Goal: Communication & Community: Answer question/provide support

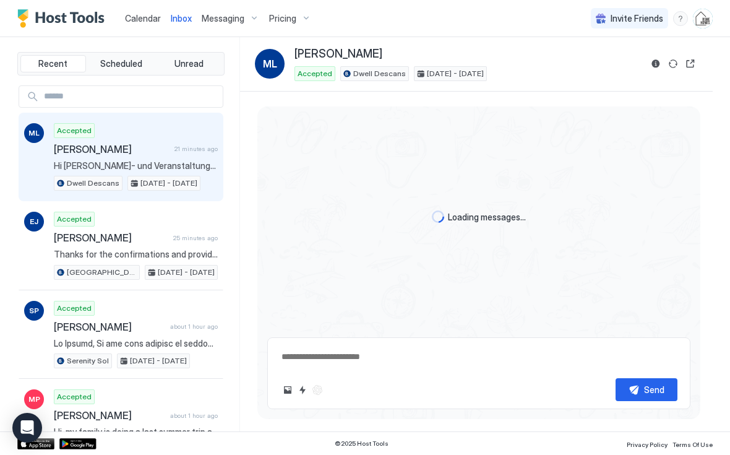
type textarea "*"
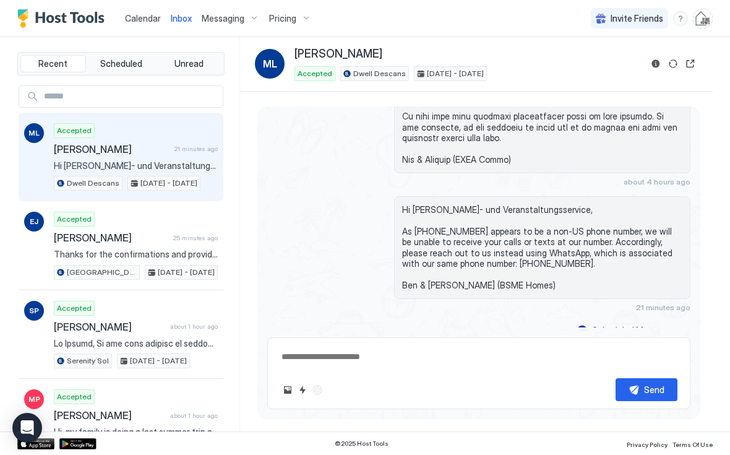
click at [653, 62] on button "Reservation information" at bounding box center [655, 63] width 15 height 15
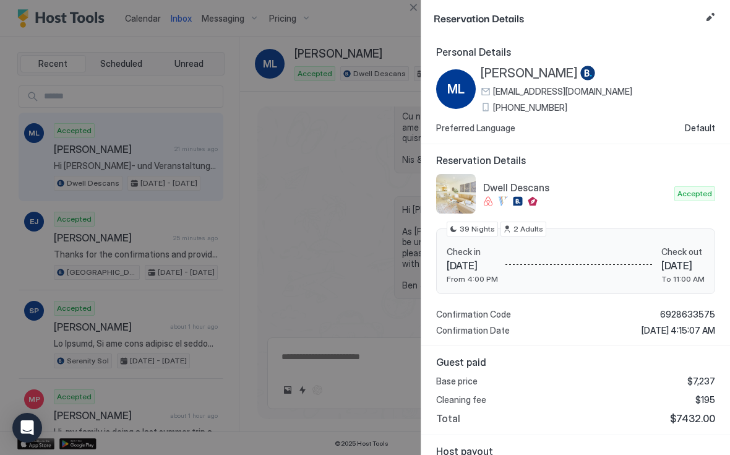
click at [715, 18] on button "Edit reservation" at bounding box center [710, 17] width 15 height 15
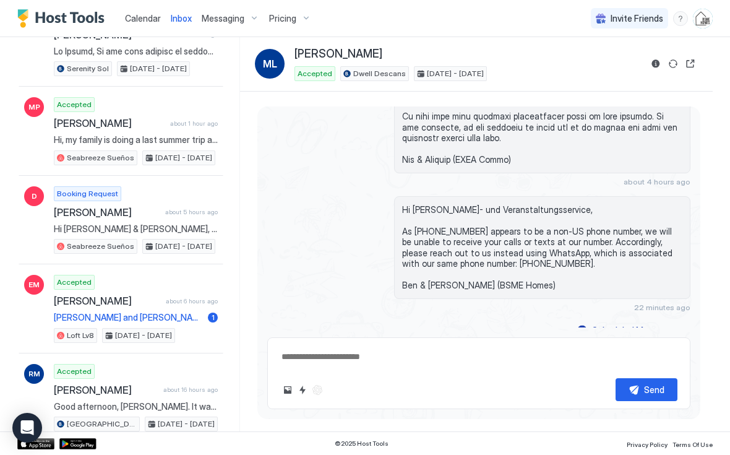
scroll to position [299, 0]
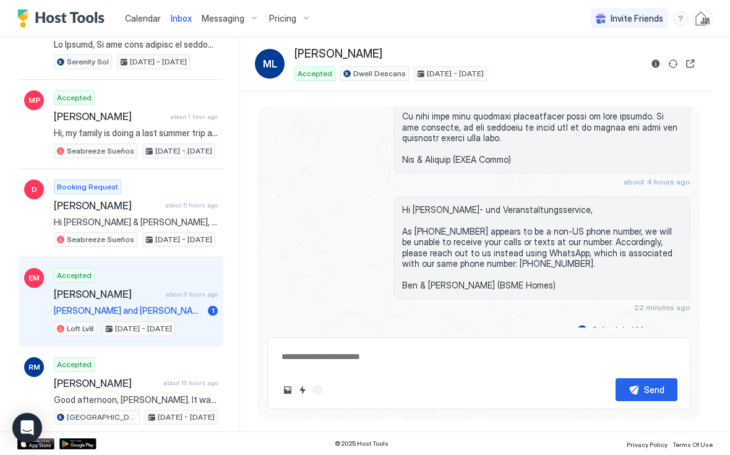
click at [22, 306] on div "EM Accepted [PERSON_NAME] about 6 hours ago [PERSON_NAME] and [PERSON_NAME], wh…" at bounding box center [121, 301] width 205 height 89
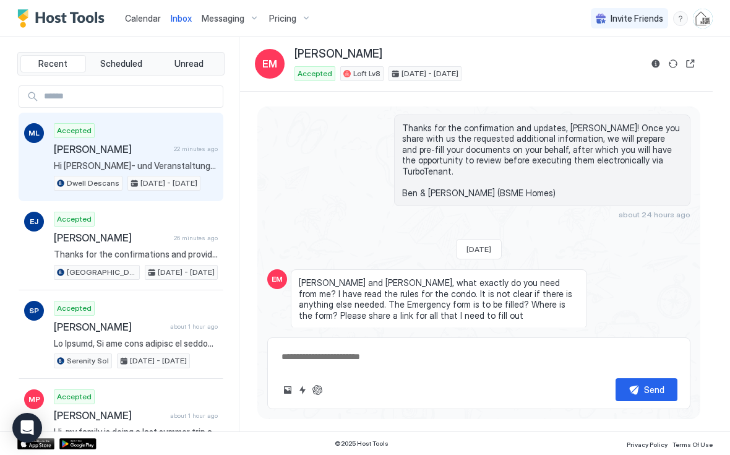
click at [54, 153] on span "[PERSON_NAME]" at bounding box center [111, 149] width 115 height 12
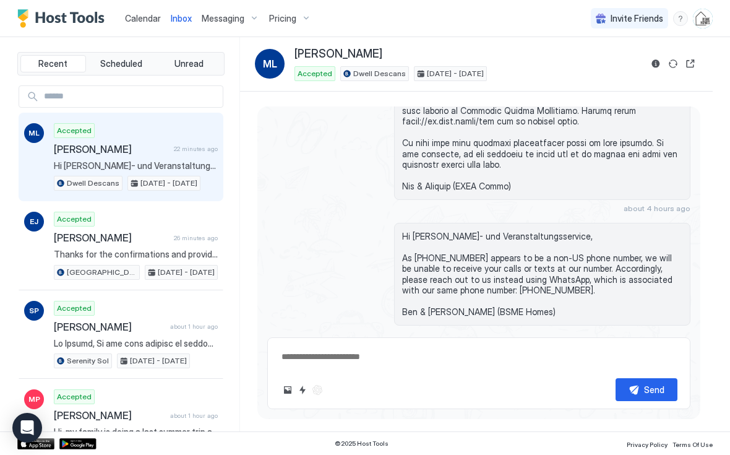
scroll to position [313, 0]
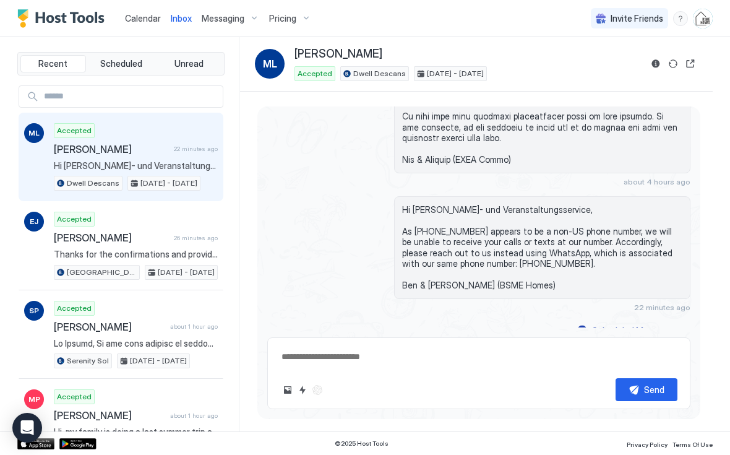
click at [645, 324] on div "Scheduled Messages" at bounding box center [634, 330] width 84 height 13
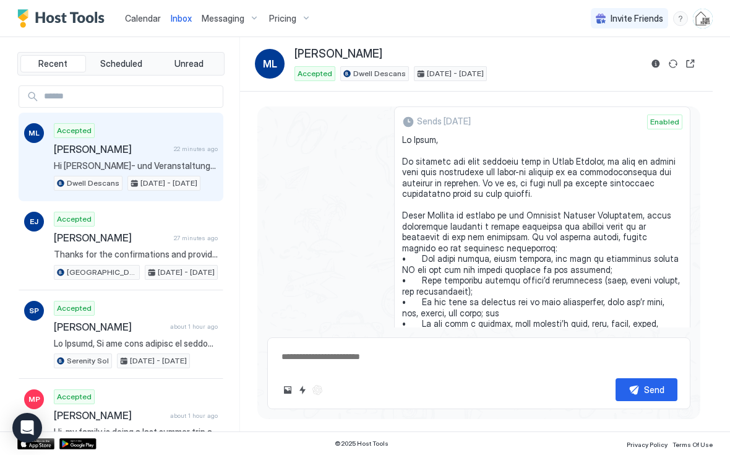
scroll to position [569, 0]
click at [400, 202] on div "Sends [DATE] Enabled Message Rule Dwell Descans New Guest Set-up" at bounding box center [542, 317] width 296 height 422
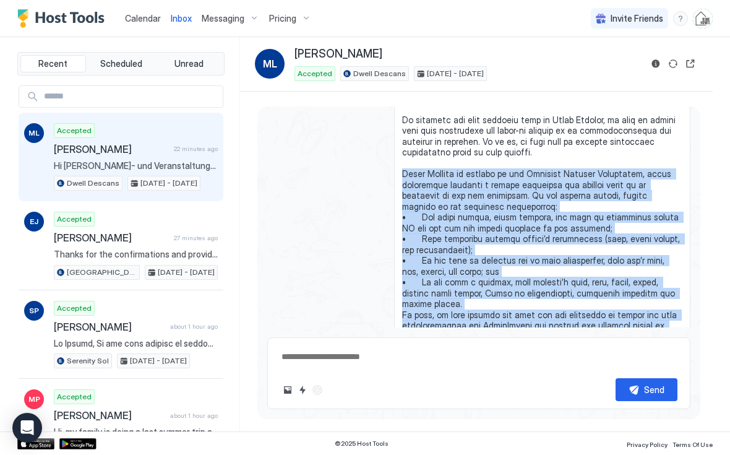
scroll to position [643, 0]
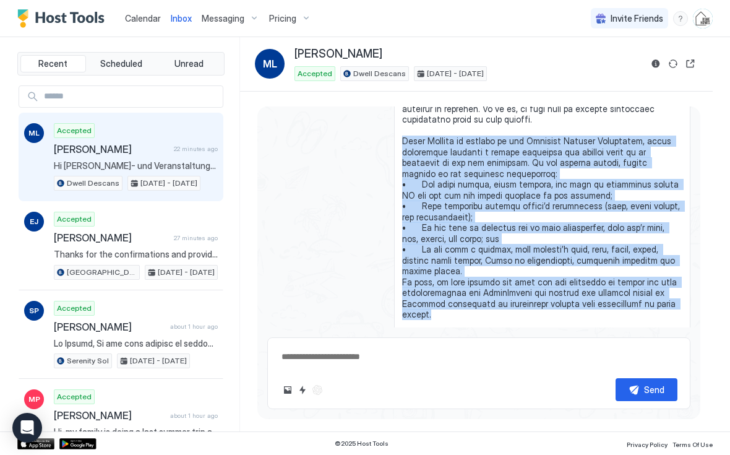
copy span "Dwell Descans is located in the Meridian Private Residences, whose management r…"
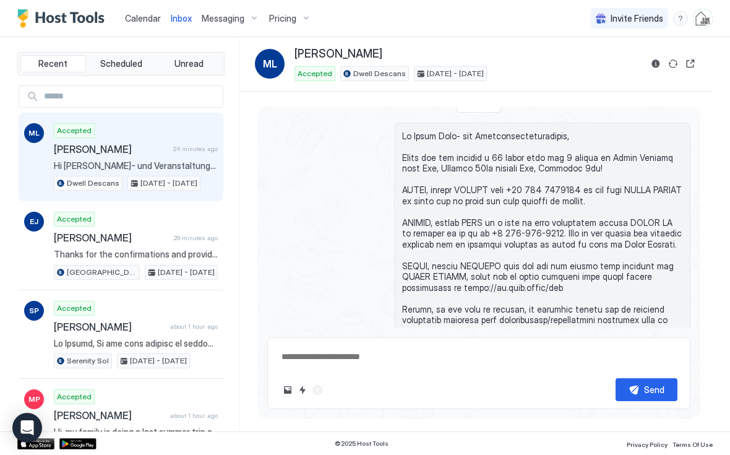
scroll to position [71, 0]
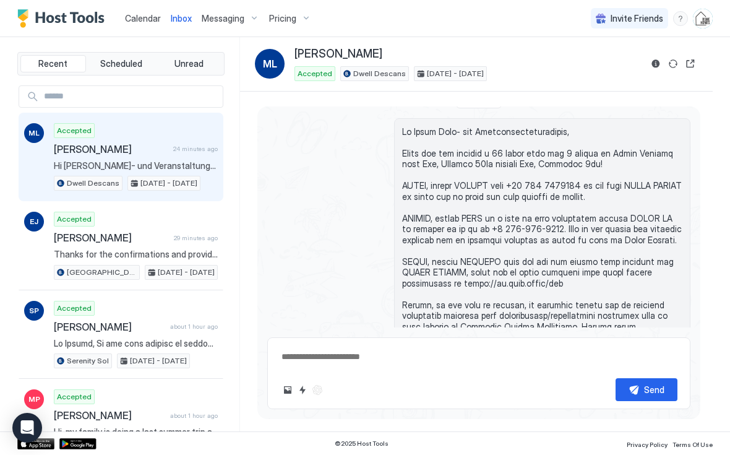
click at [470, 280] on span at bounding box center [542, 266] width 280 height 281
copy span "[URL][DOMAIN_NAME]"
type textarea "*"
